Goal: Check status: Check status

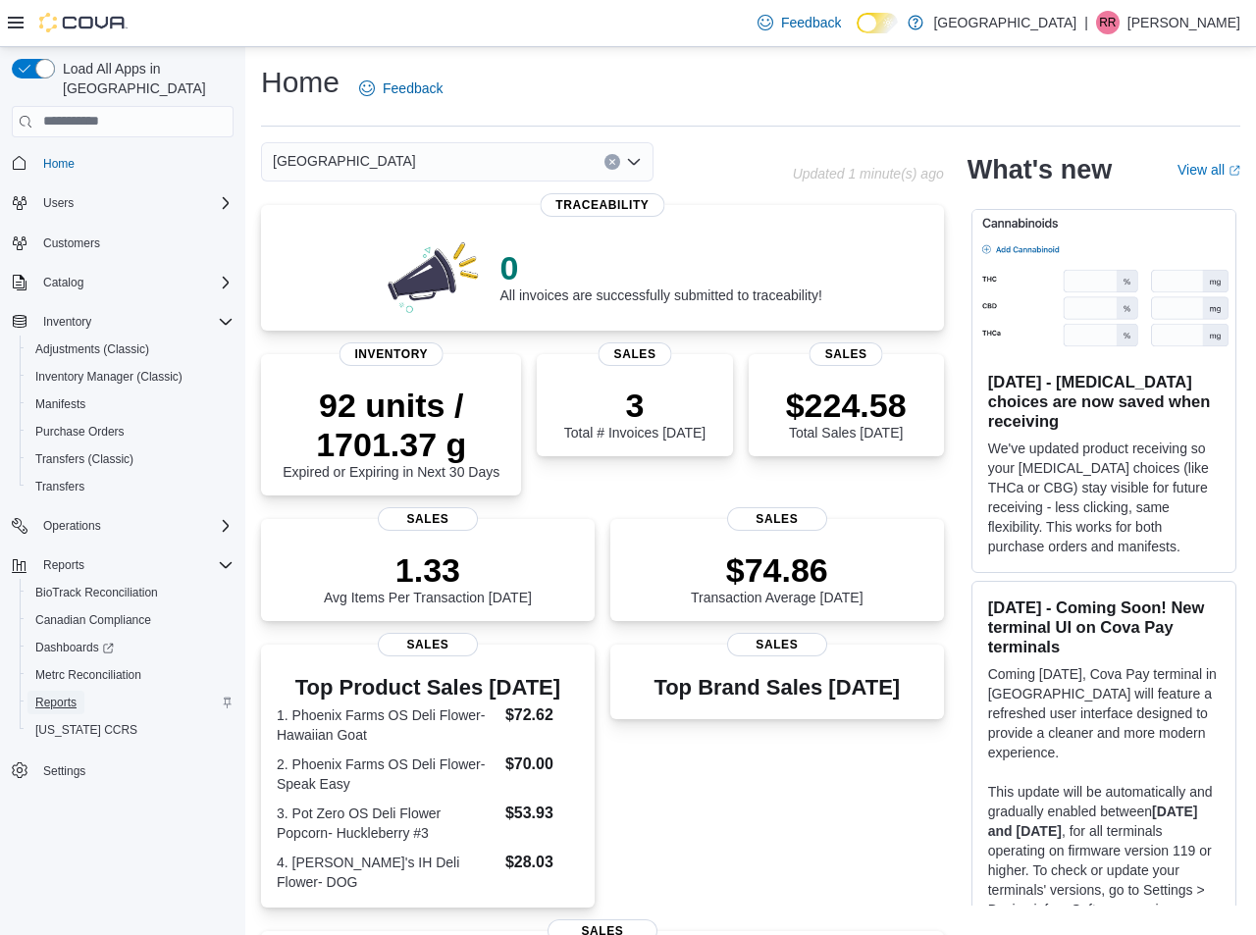
click at [55, 695] on span "Reports" at bounding box center [55, 703] width 41 height 16
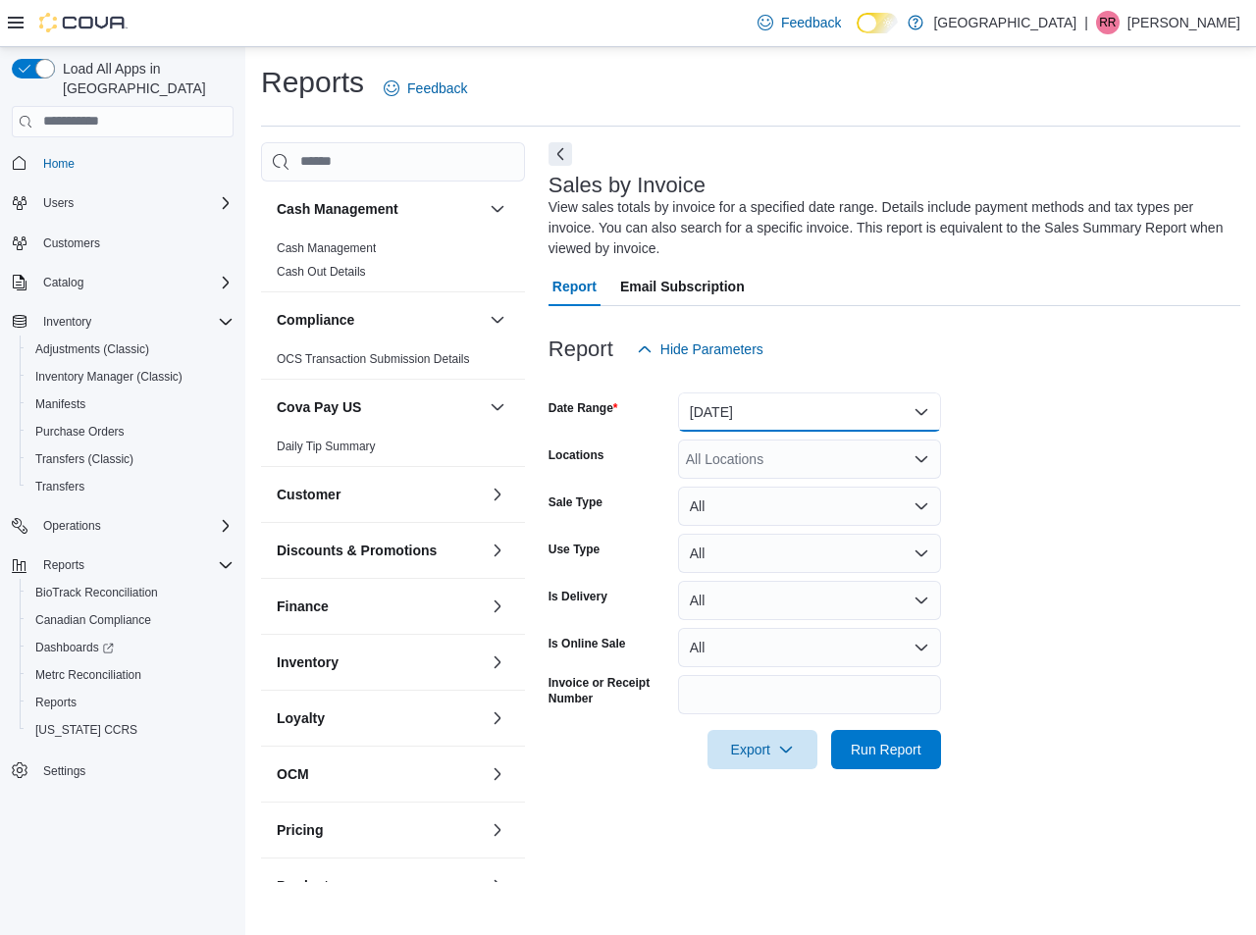
click at [775, 398] on button "[DATE]" at bounding box center [809, 411] width 263 height 39
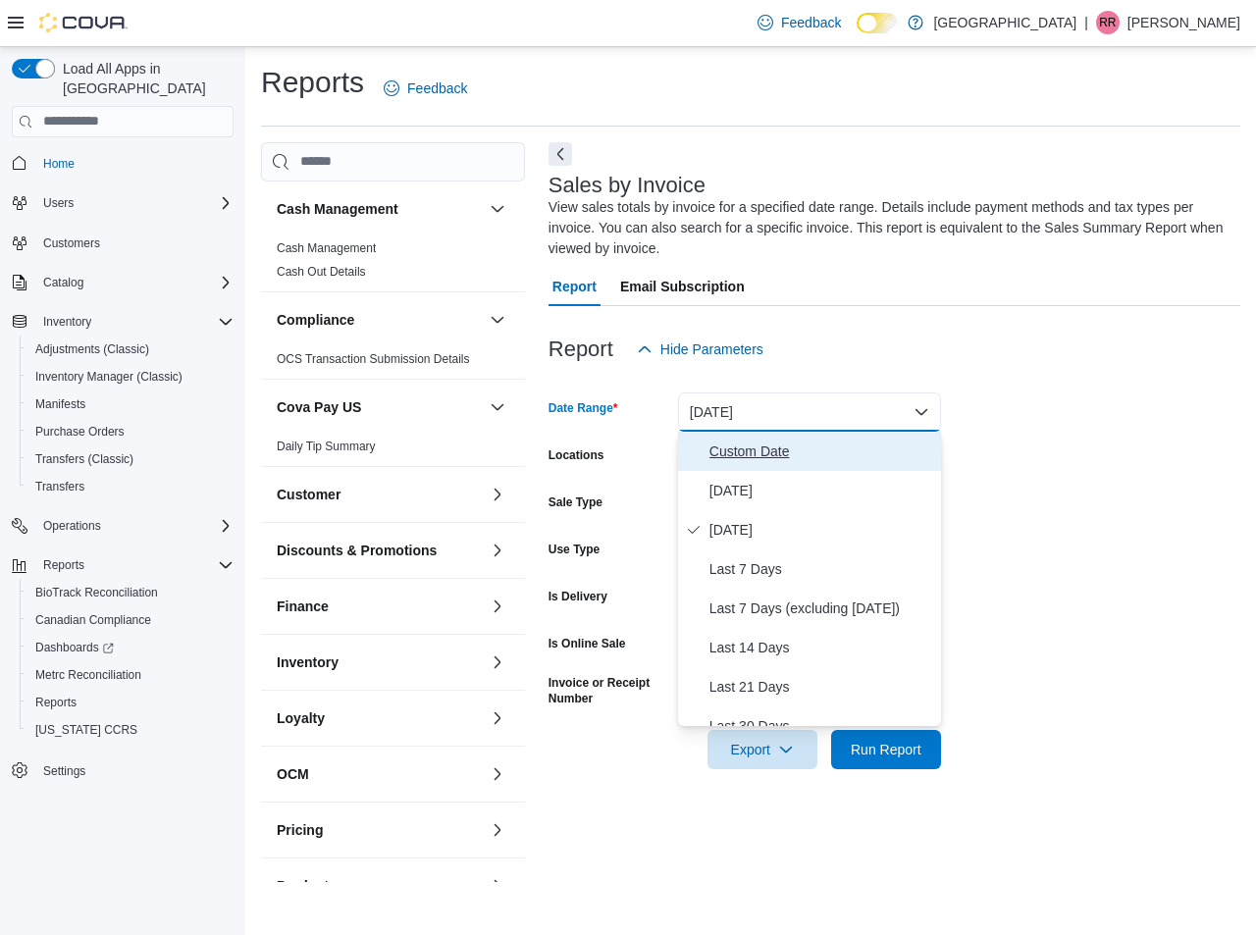
click at [764, 459] on span "Custom Date" at bounding box center [821, 452] width 224 height 24
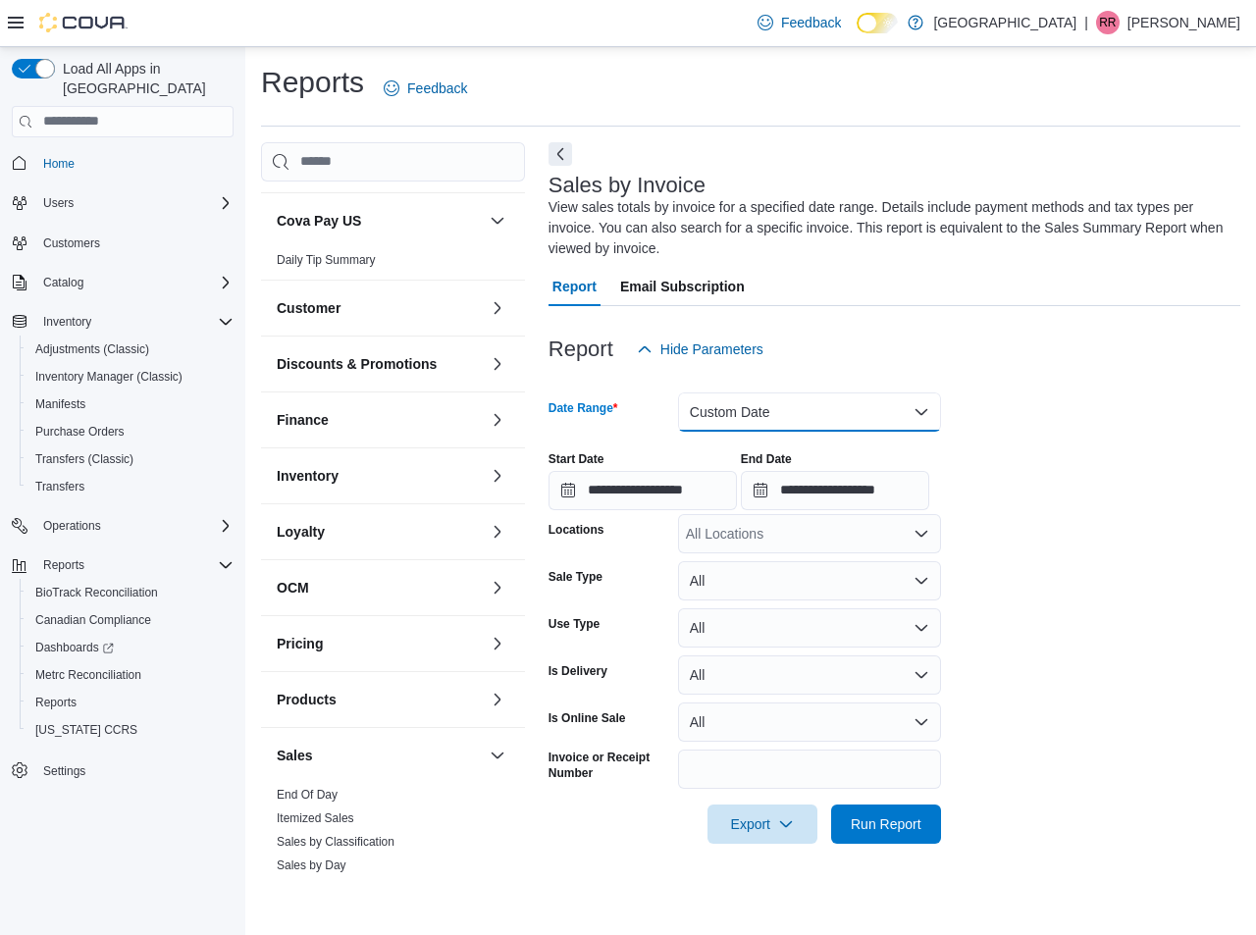
scroll to position [556, 0]
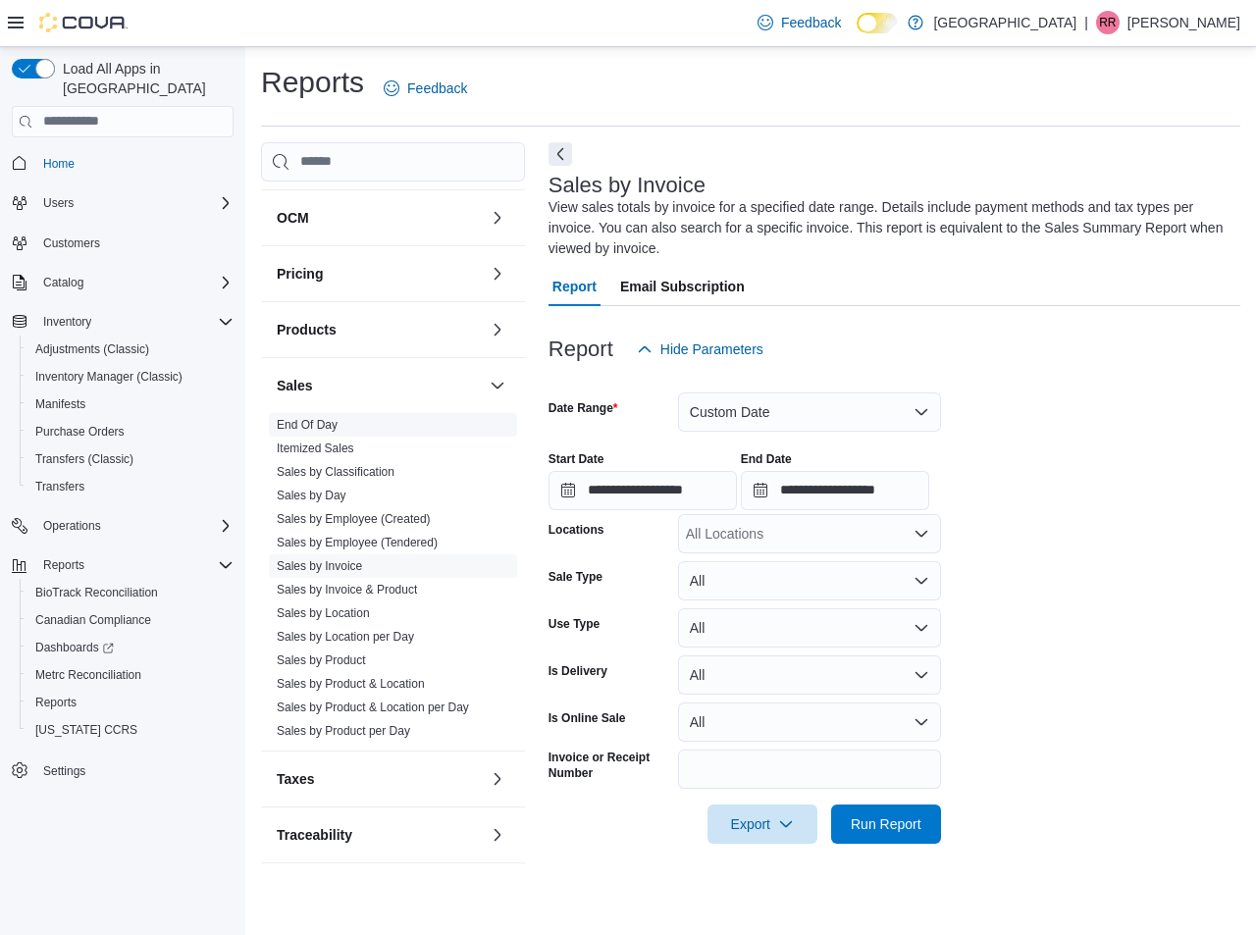
click at [326, 422] on link "End Of Day" at bounding box center [307, 425] width 61 height 14
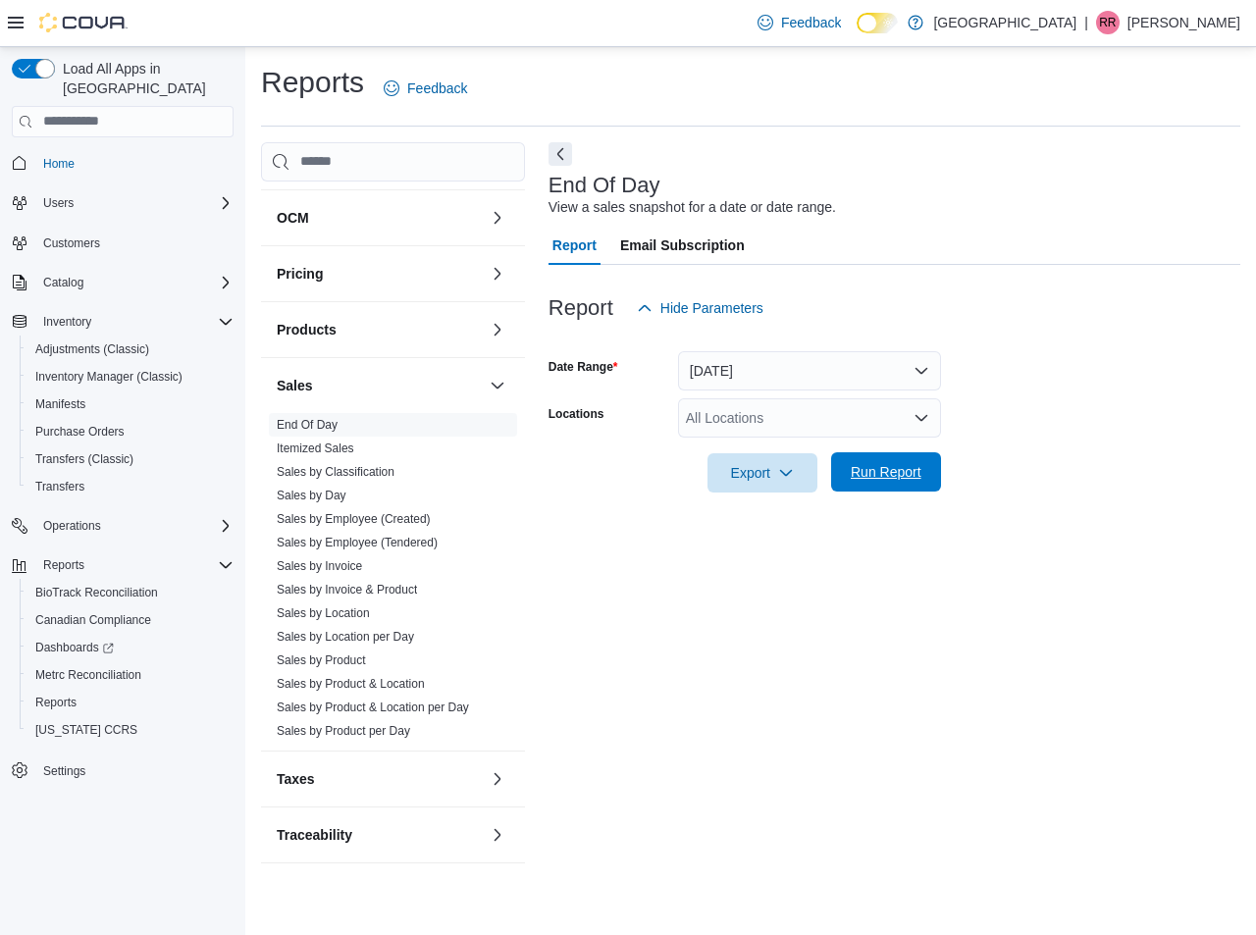
click at [922, 479] on span "Run Report" at bounding box center [886, 471] width 86 height 39
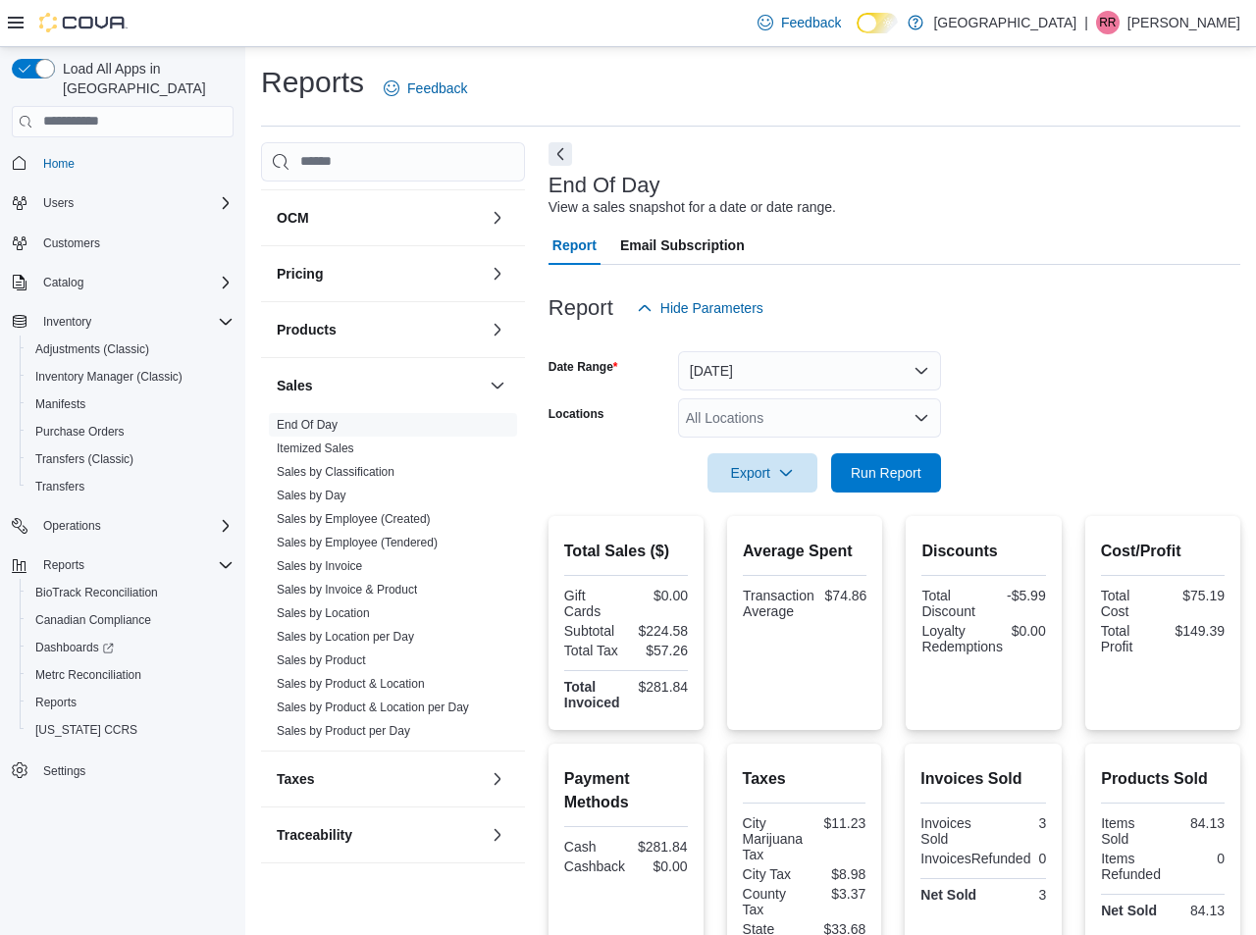
click at [1021, 356] on form "Date Range [DATE] Locations All Locations Export Run Report" at bounding box center [894, 410] width 692 height 165
